Goal: Transaction & Acquisition: Obtain resource

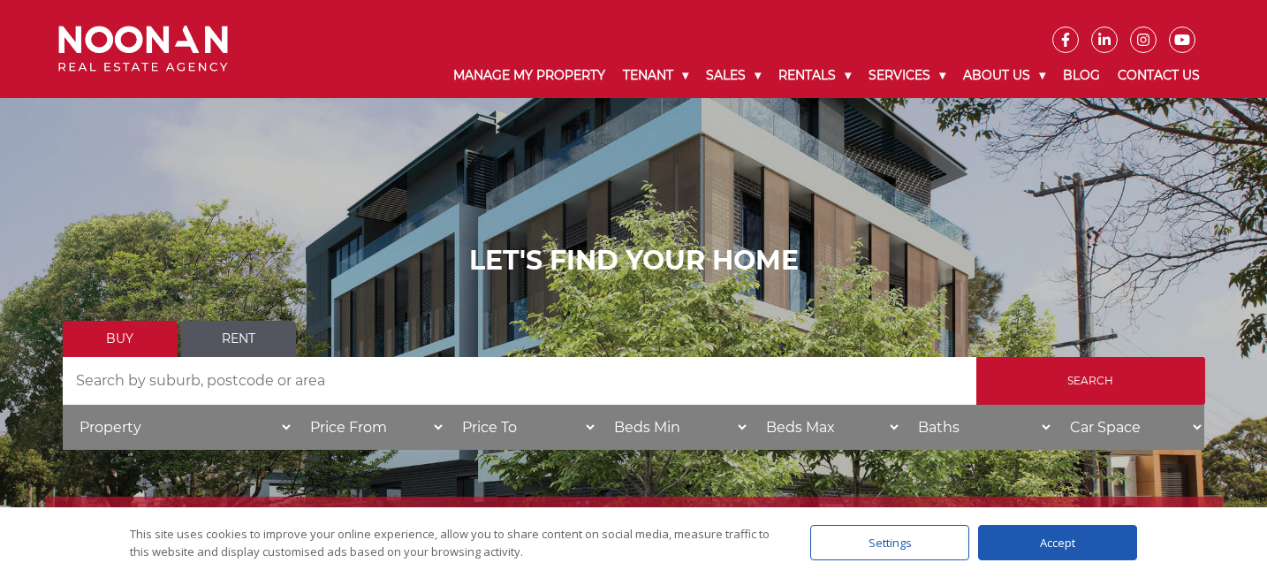
click at [247, 334] on link "Rent" at bounding box center [238, 339] width 115 height 36
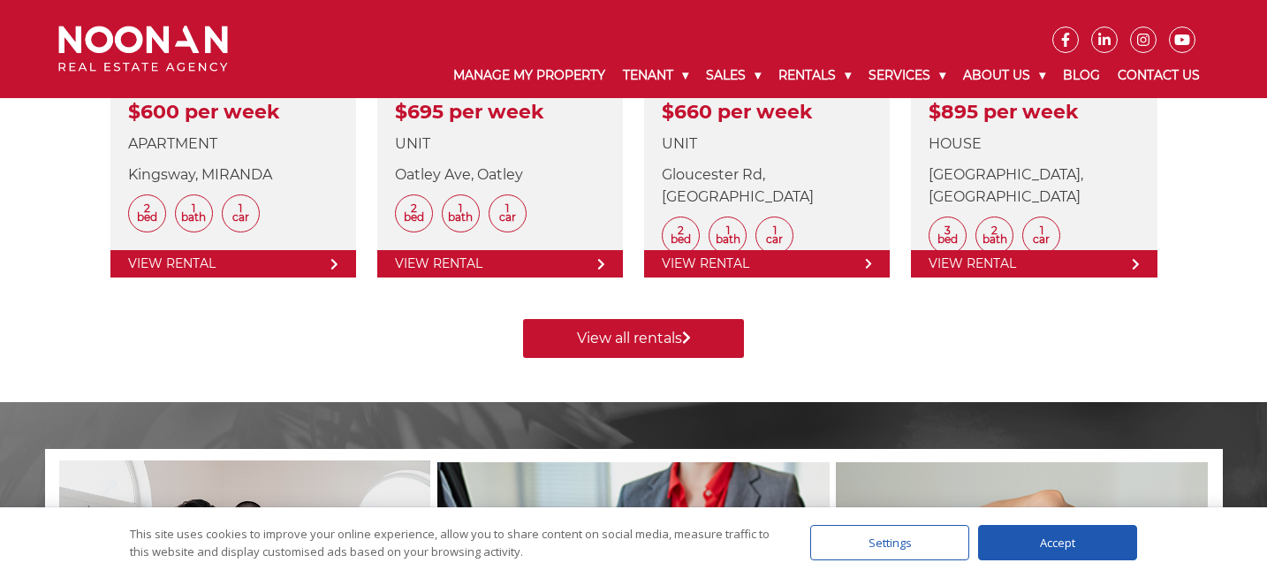
scroll to position [907, 0]
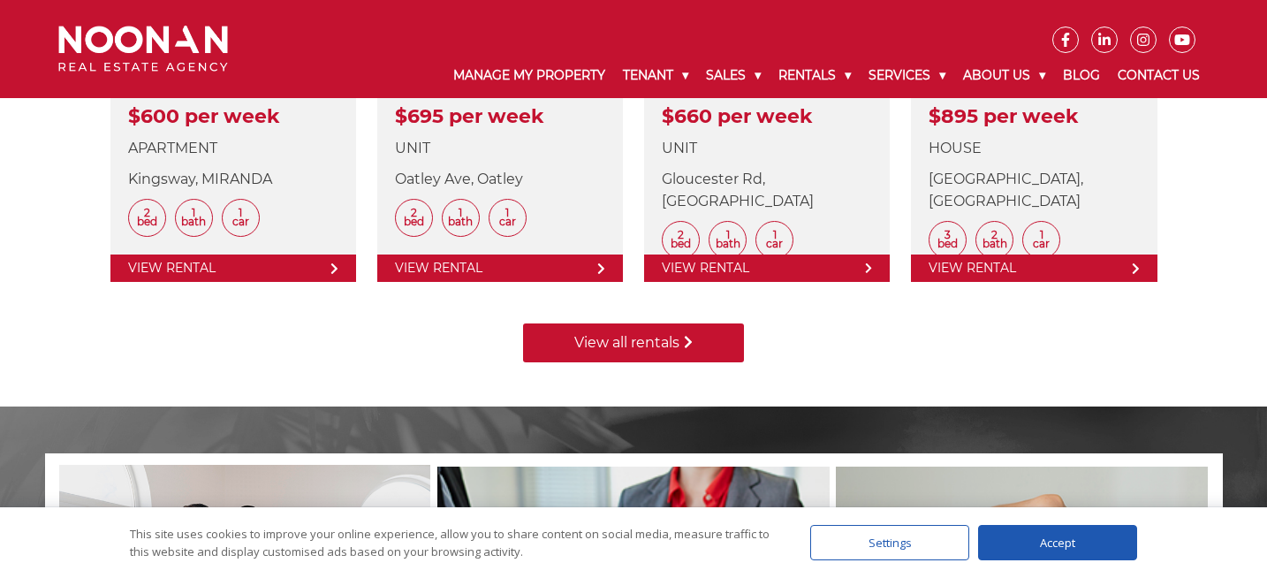
click at [623, 343] on link "View all rentals" at bounding box center [633, 342] width 221 height 39
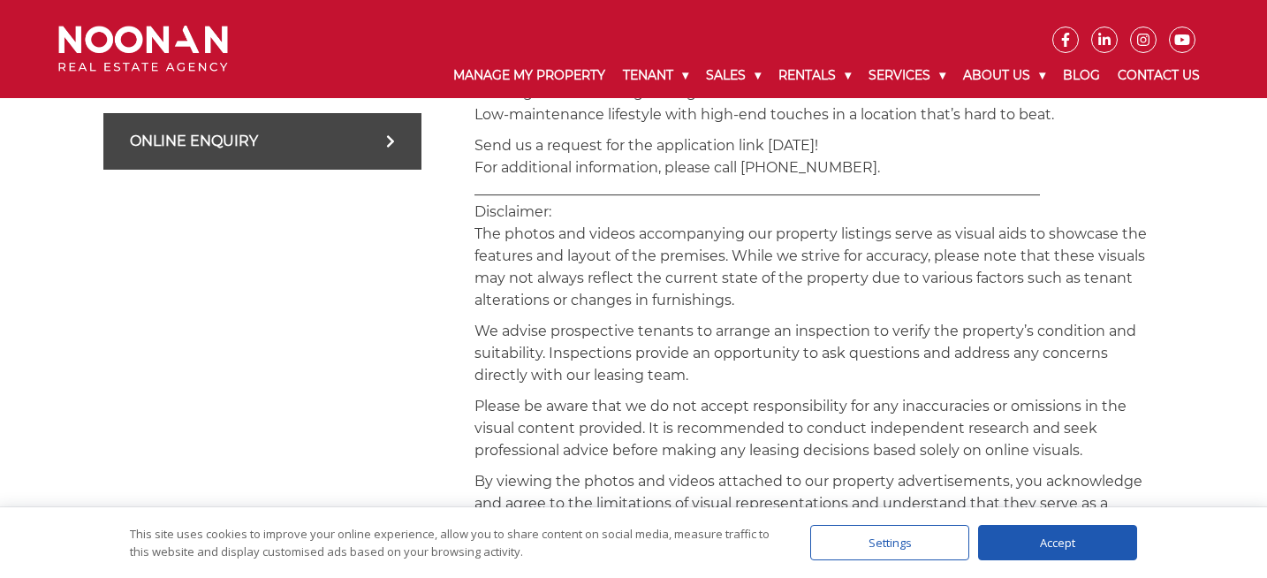
scroll to position [1119, 0]
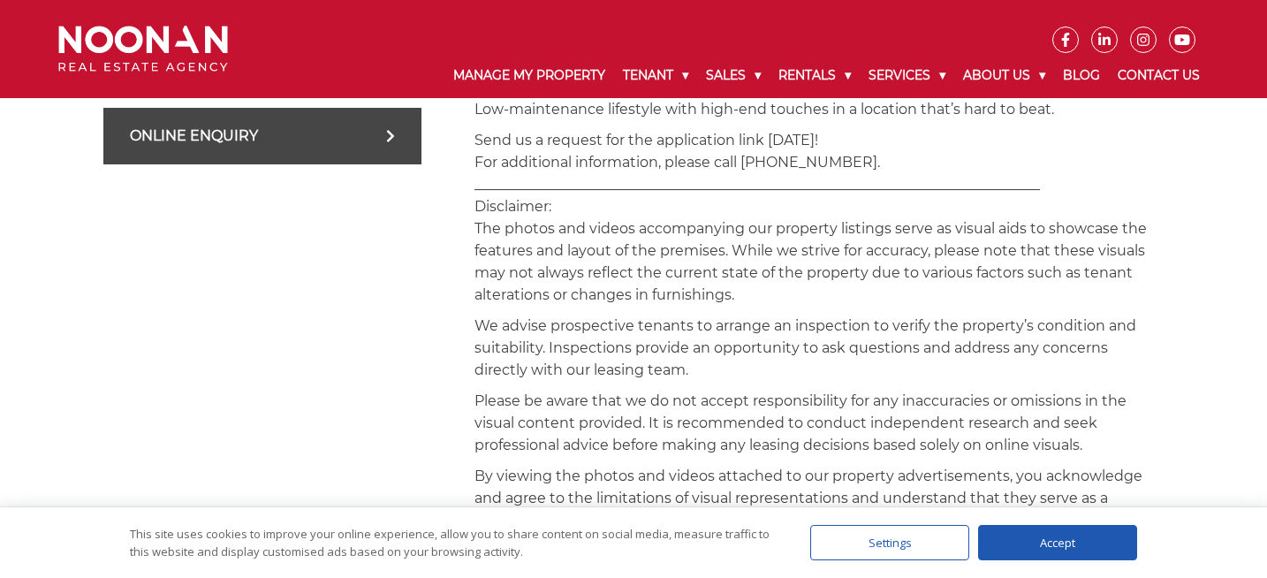
click at [1055, 536] on div "Accept" at bounding box center [1057, 542] width 159 height 35
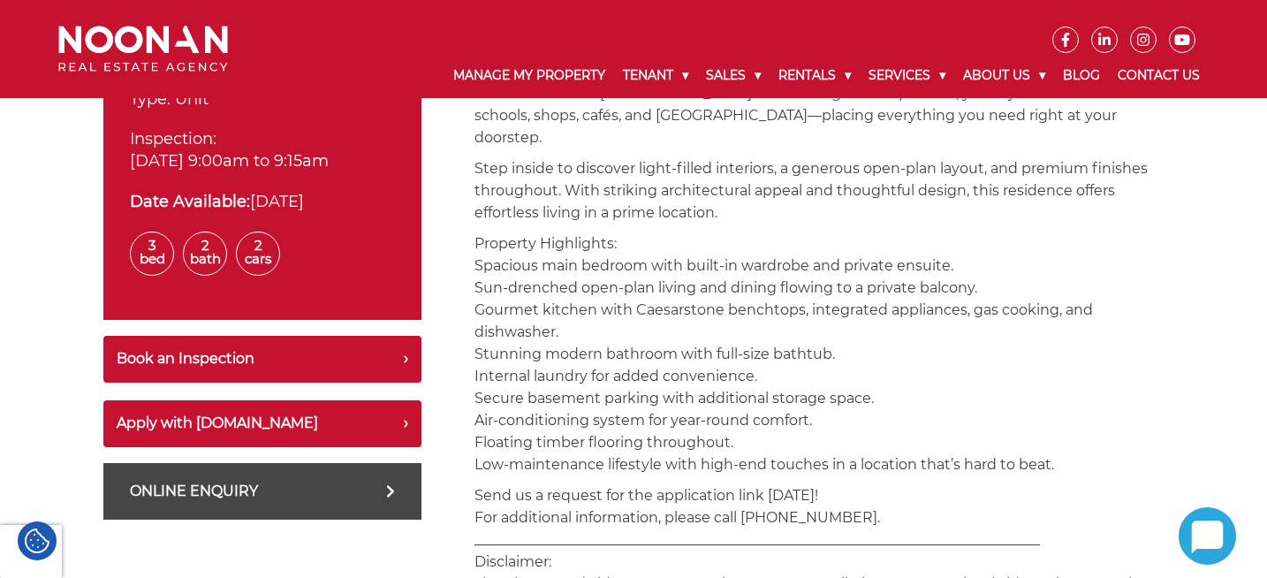
scroll to position [766, 0]
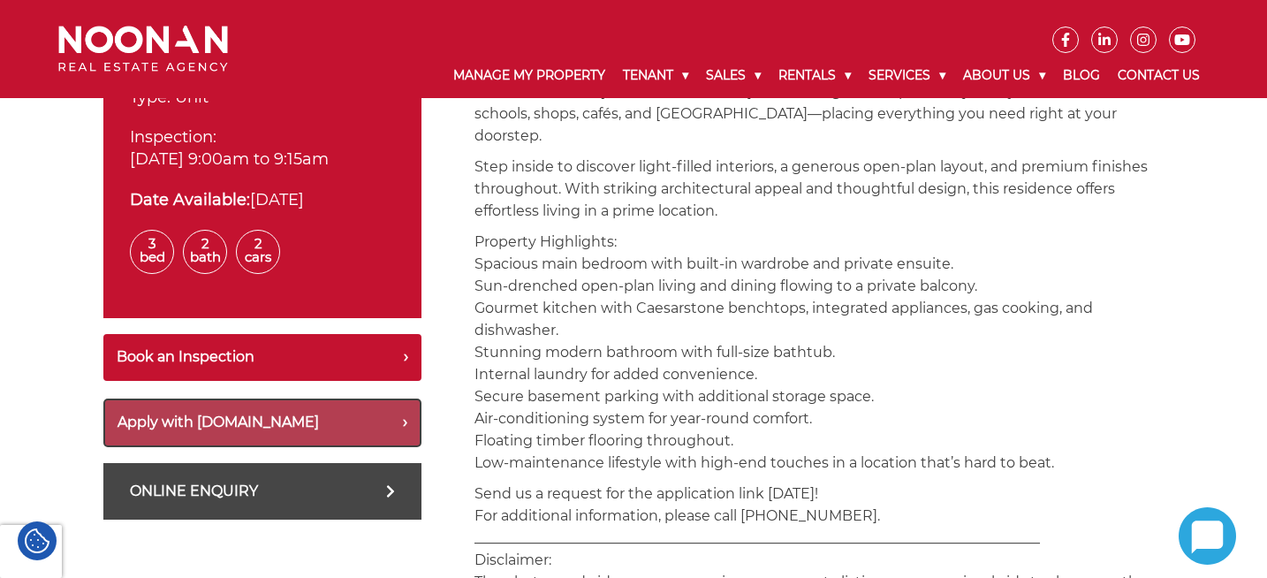
click at [232, 416] on button "Apply with Snug.com" at bounding box center [262, 422] width 318 height 49
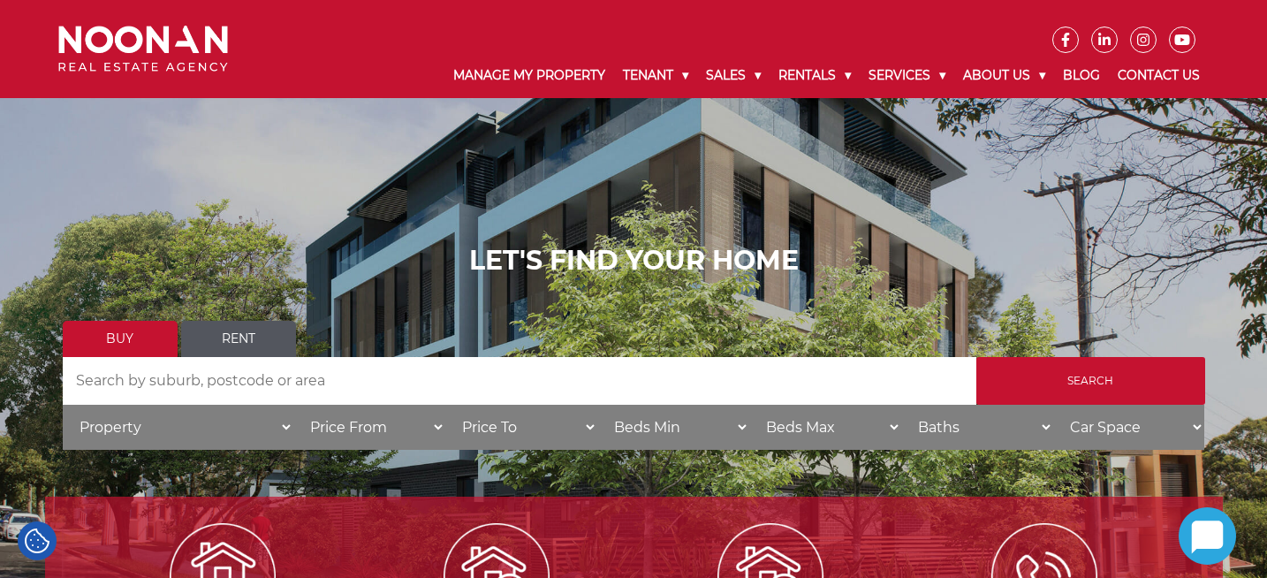
click at [246, 338] on link "Rent" at bounding box center [238, 339] width 115 height 36
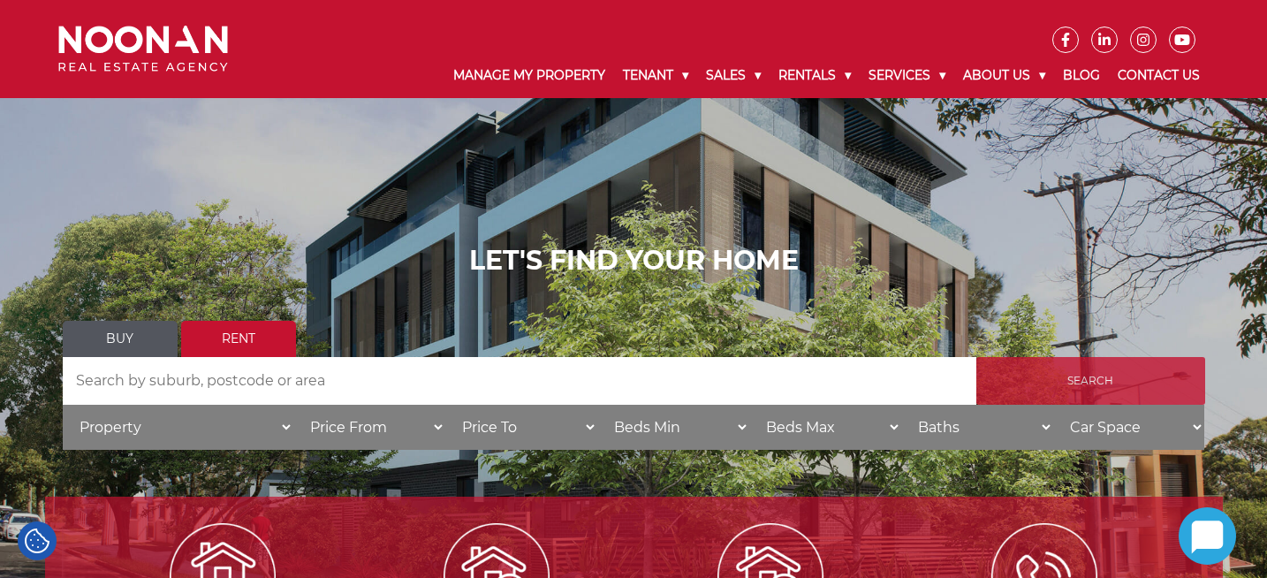
click at [1149, 363] on input "Search" at bounding box center [1090, 381] width 229 height 48
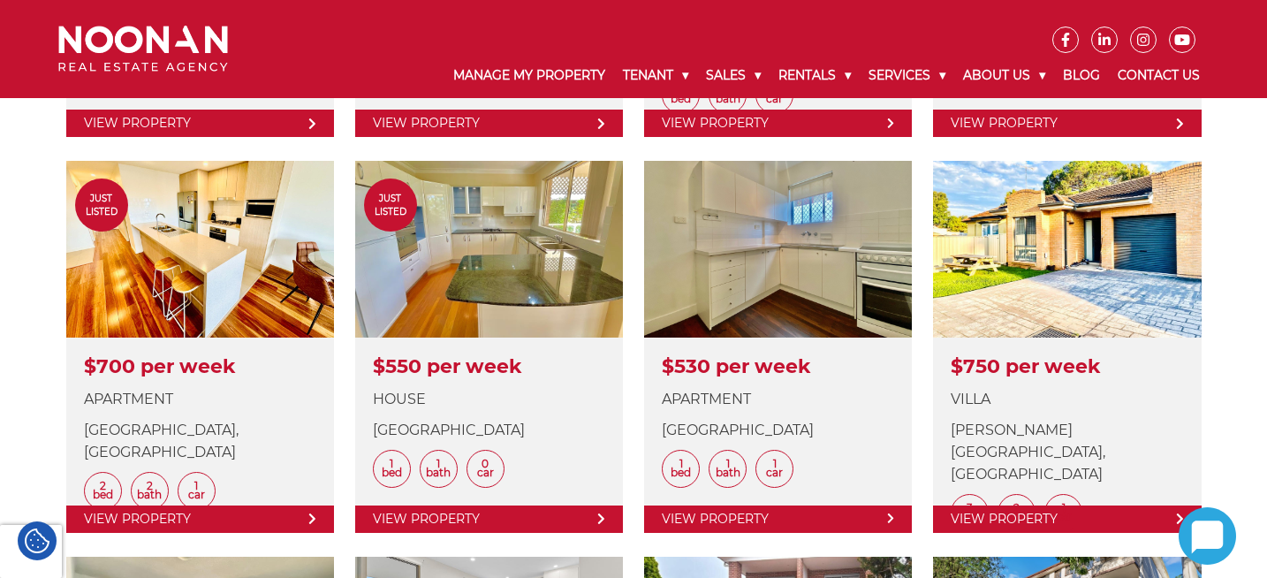
scroll to position [1260, 0]
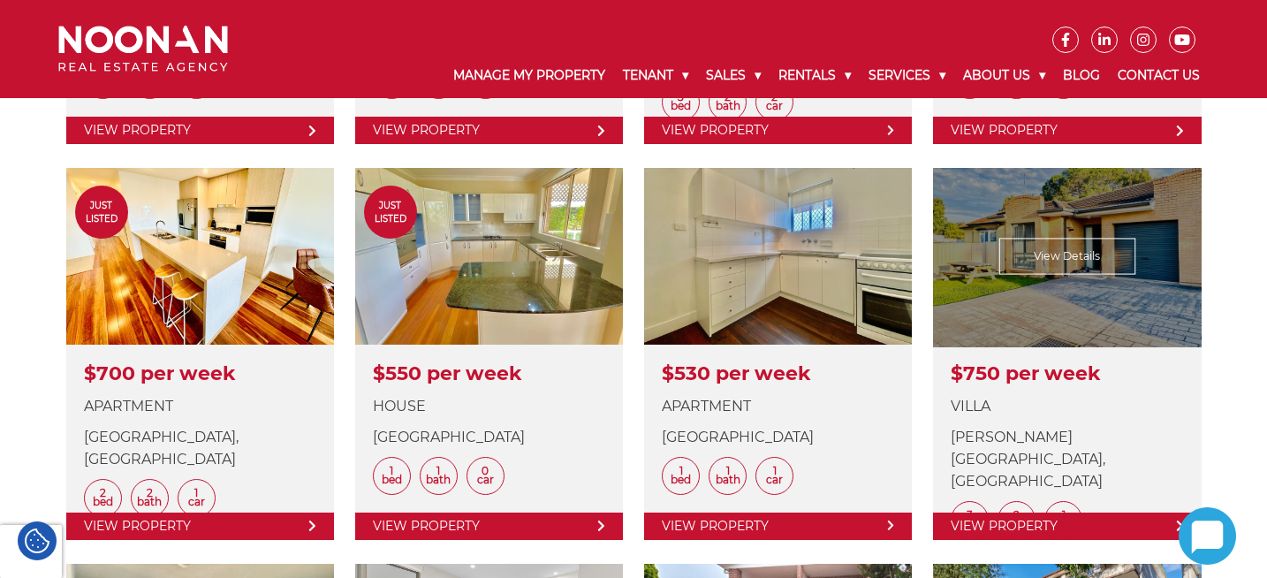
click at [1065, 247] on link at bounding box center [1067, 353] width 268 height 371
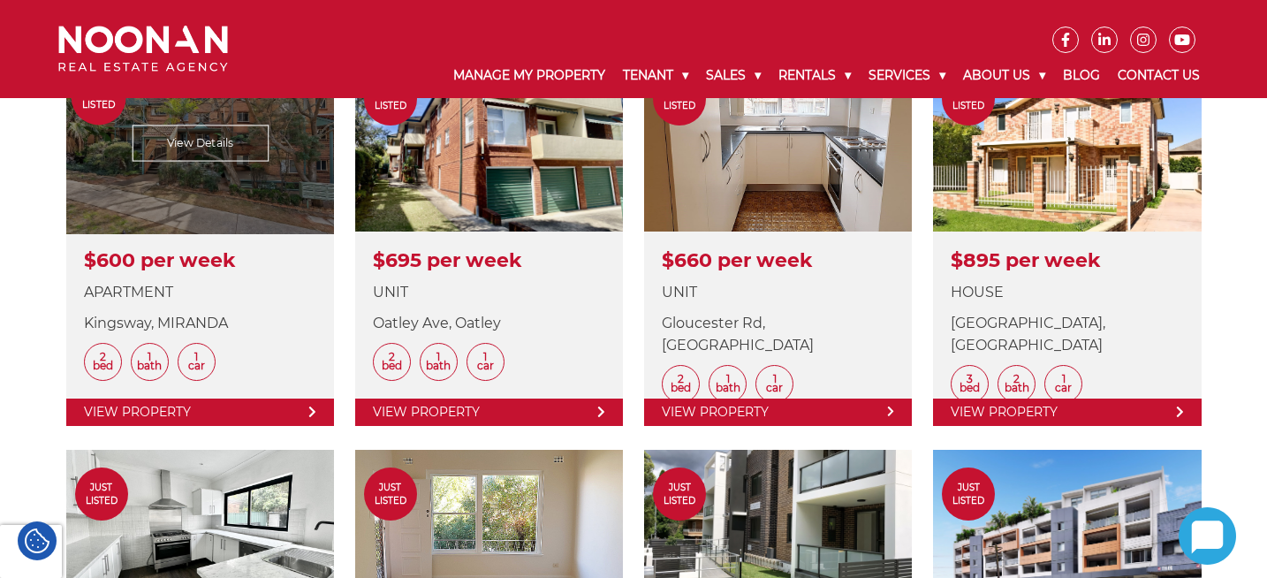
scroll to position [0, 0]
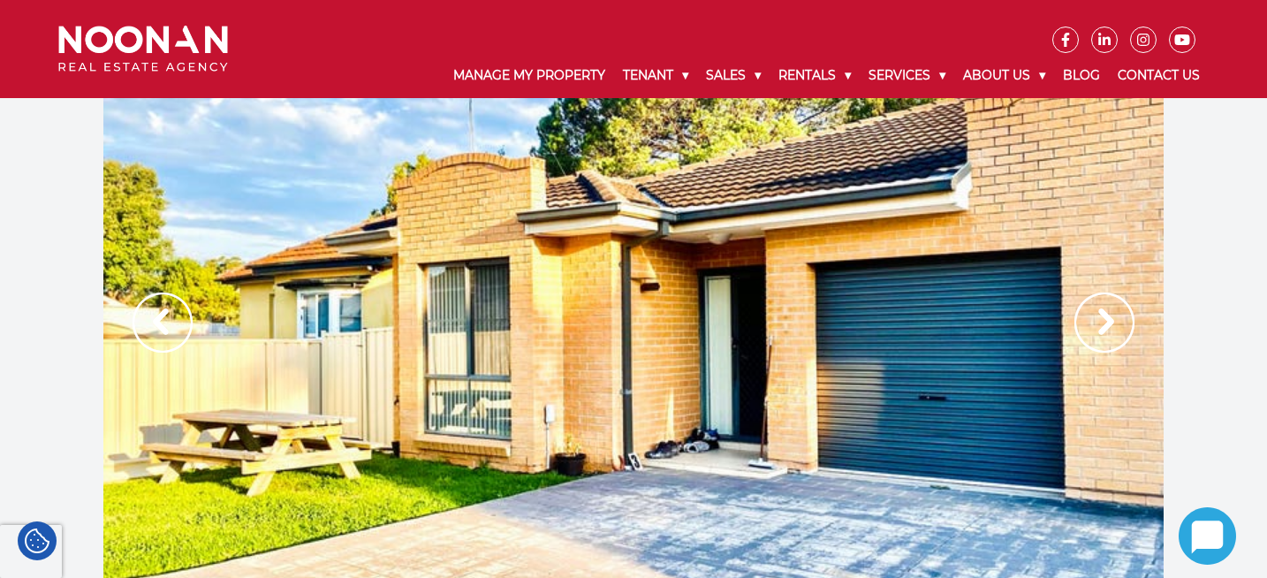
click at [1101, 311] on img at bounding box center [1104, 322] width 60 height 60
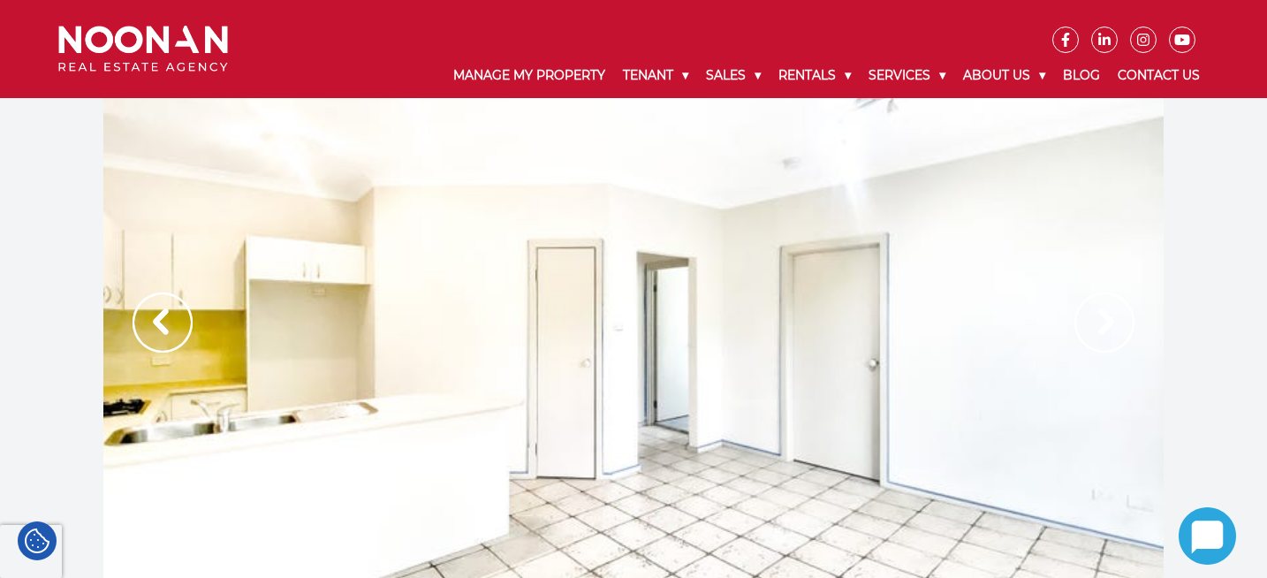
click at [1101, 311] on img at bounding box center [1104, 322] width 60 height 60
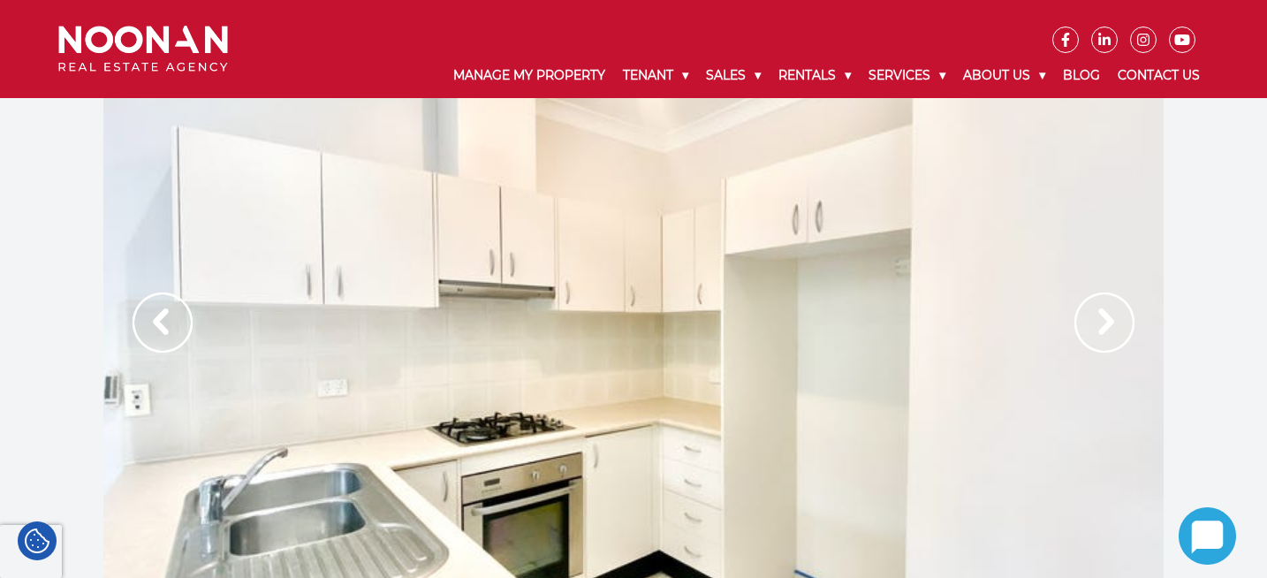
click at [1101, 311] on img at bounding box center [1104, 322] width 60 height 60
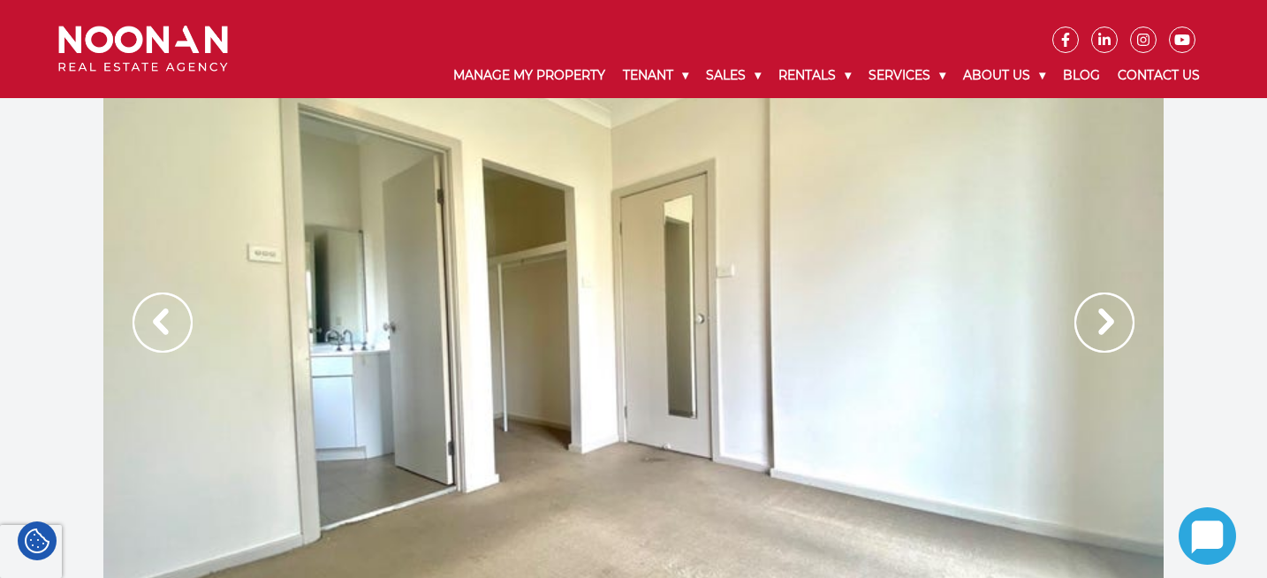
click at [1101, 311] on img at bounding box center [1104, 322] width 60 height 60
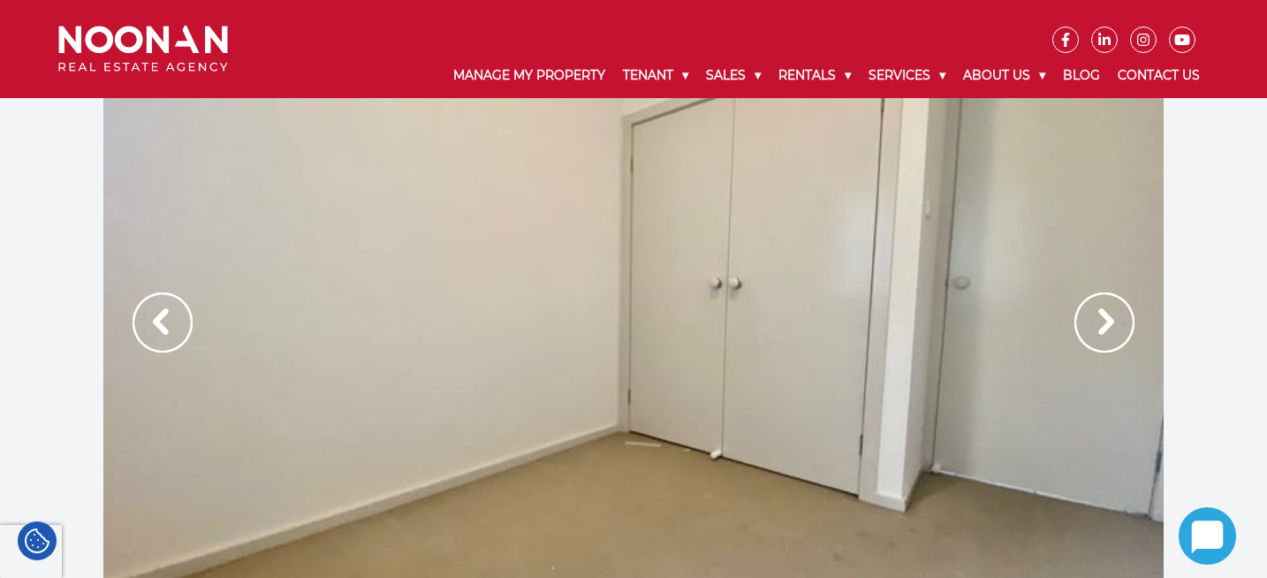
click at [1101, 311] on img at bounding box center [1104, 322] width 60 height 60
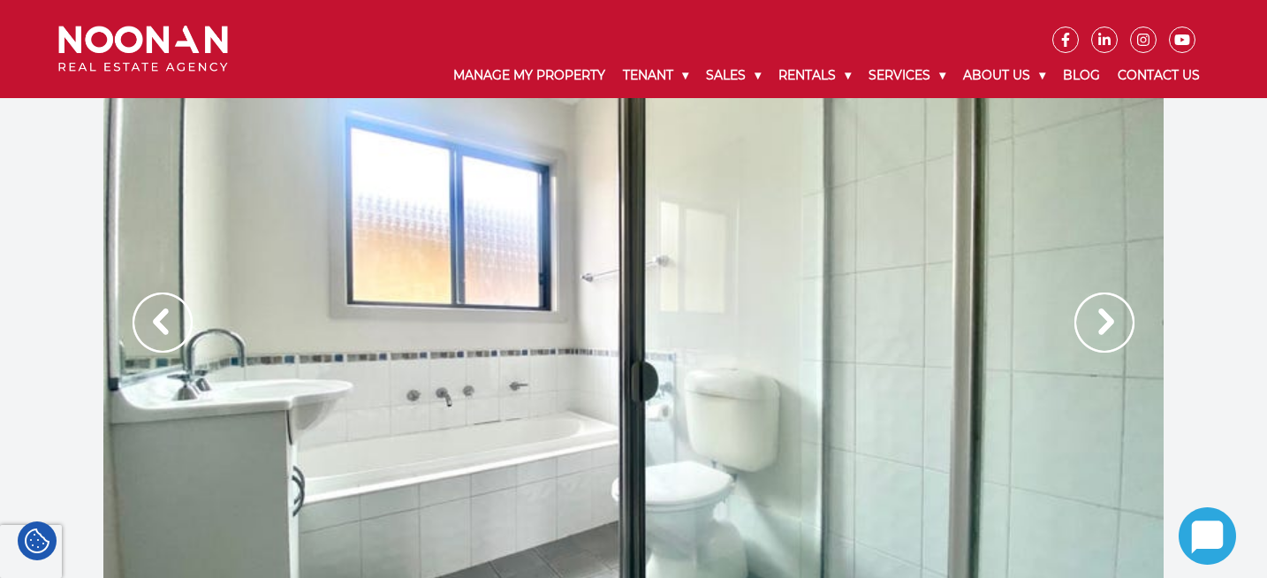
click at [1101, 311] on img at bounding box center [1104, 322] width 60 height 60
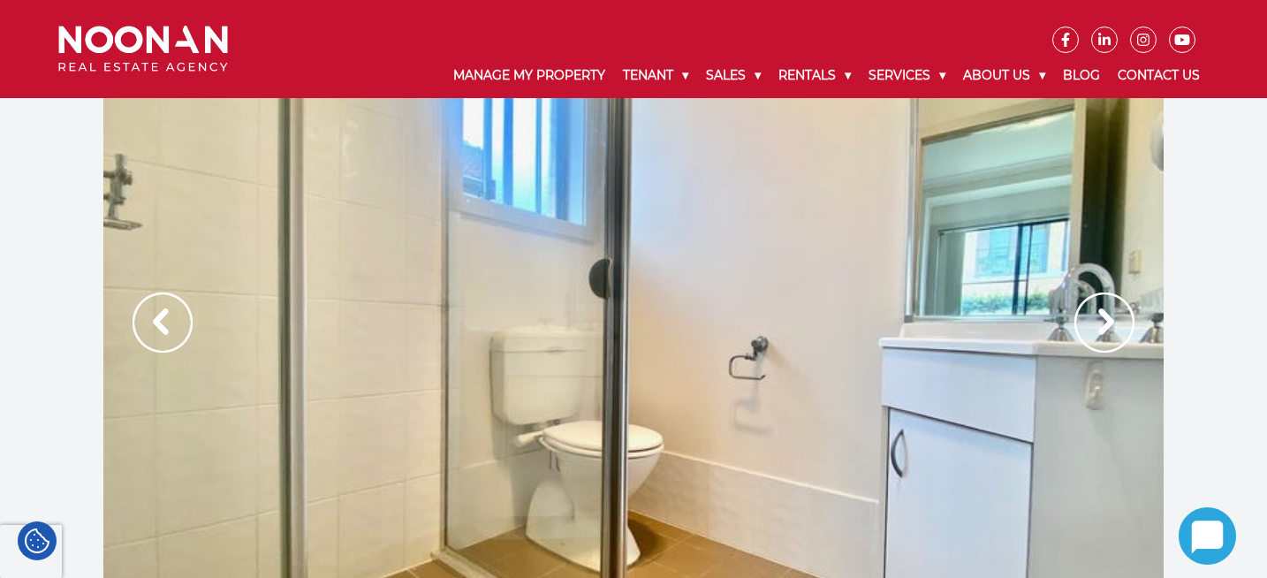
click at [1101, 311] on img at bounding box center [1104, 322] width 60 height 60
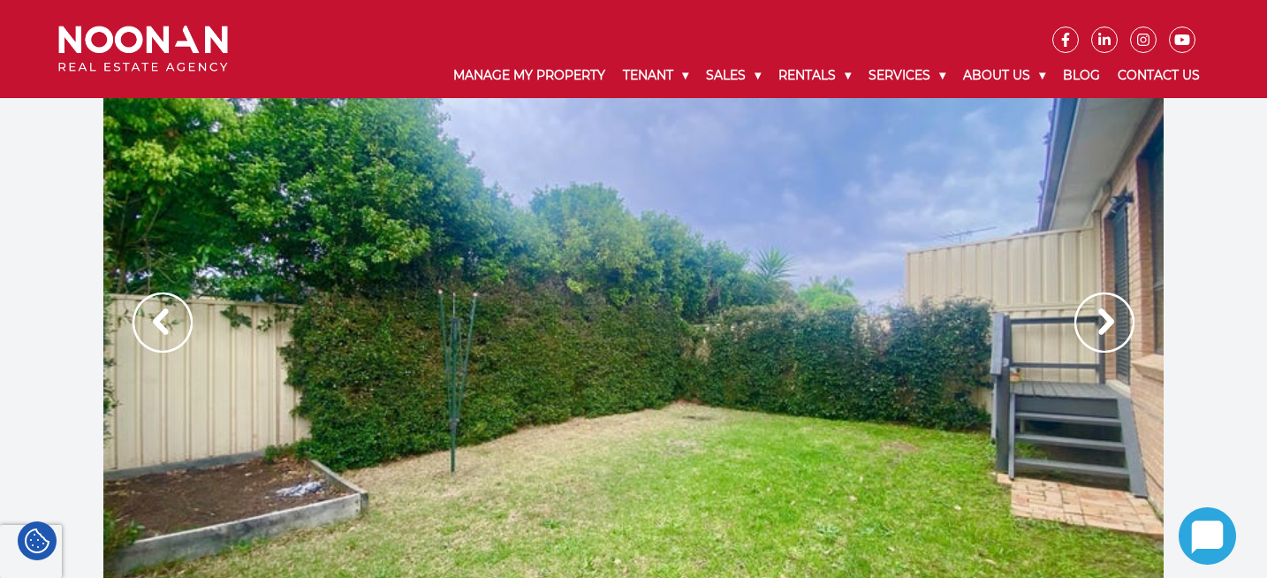
click at [1101, 311] on img at bounding box center [1104, 322] width 60 height 60
